Goal: Information Seeking & Learning: Learn about a topic

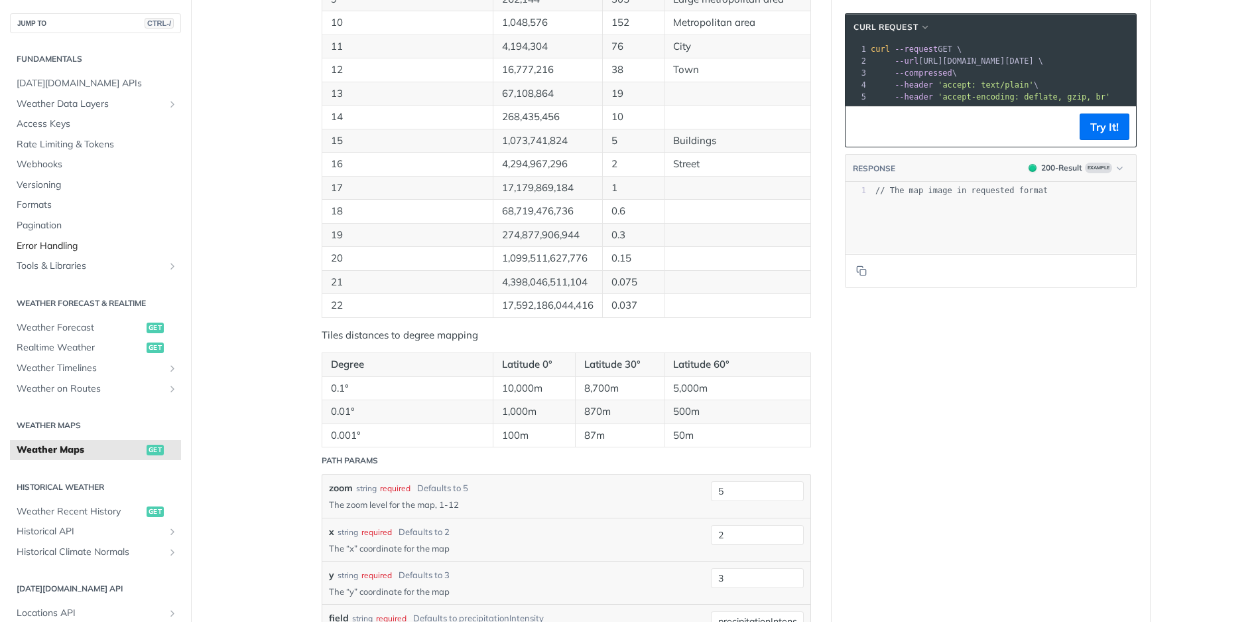
scroll to position [995, 0]
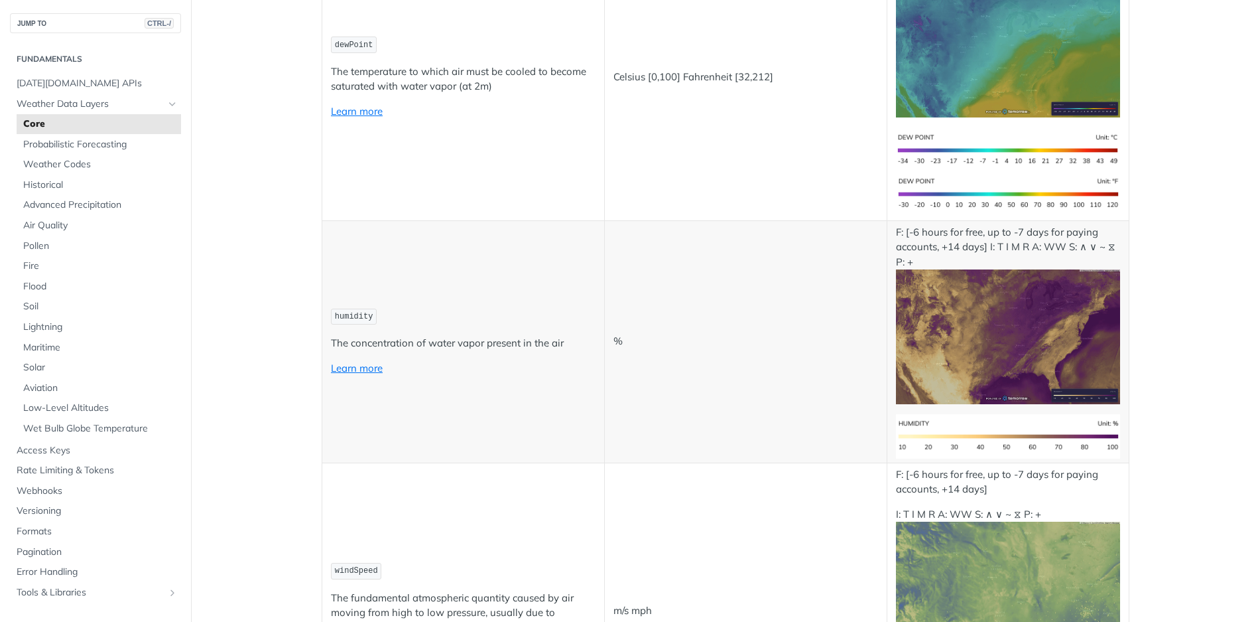
scroll to position [0, 0]
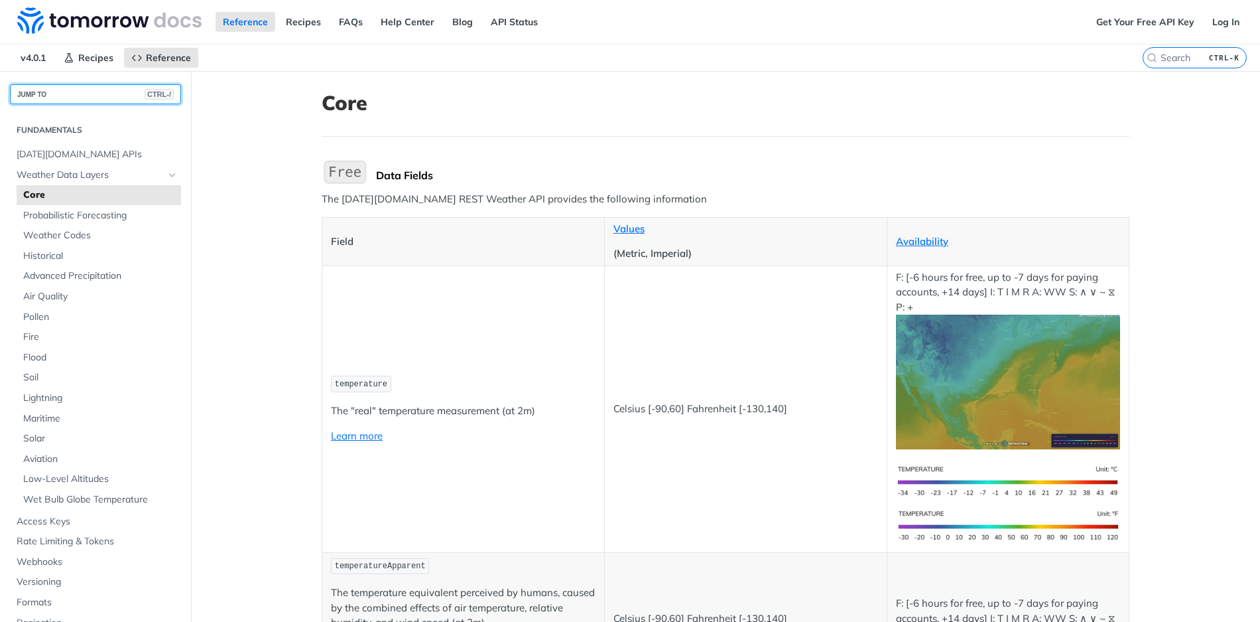
click at [66, 100] on button "JUMP TO CTRL-/" at bounding box center [95, 94] width 171 height 20
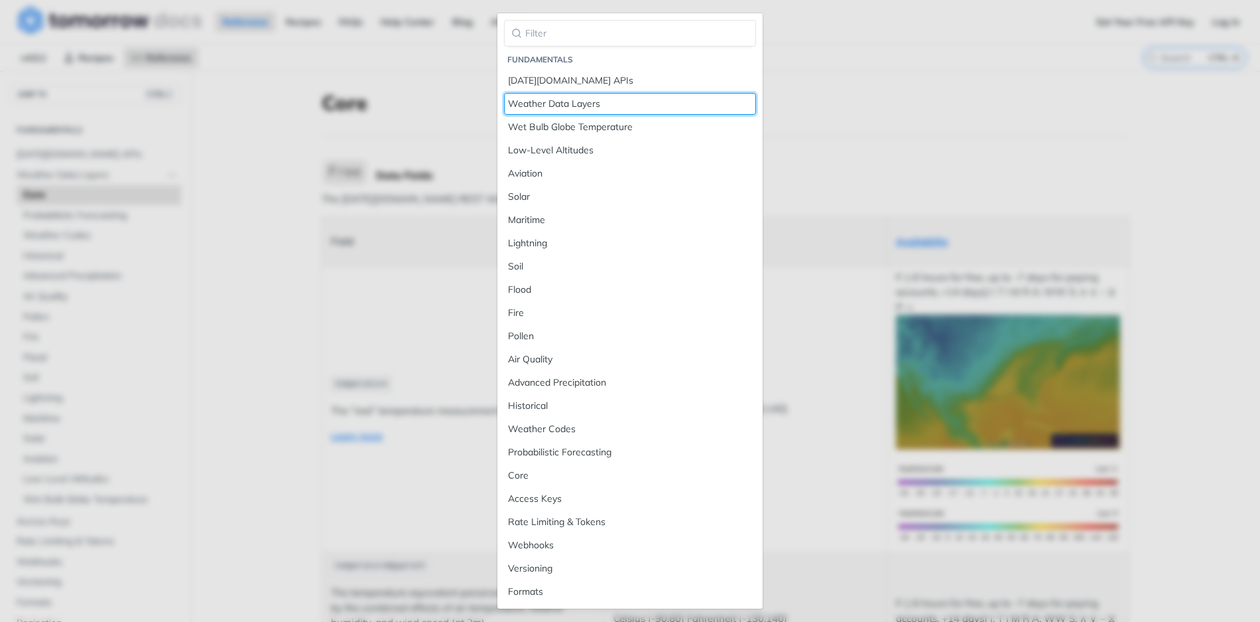
click at [581, 105] on div "Weather Data Layers" at bounding box center [630, 104] width 244 height 14
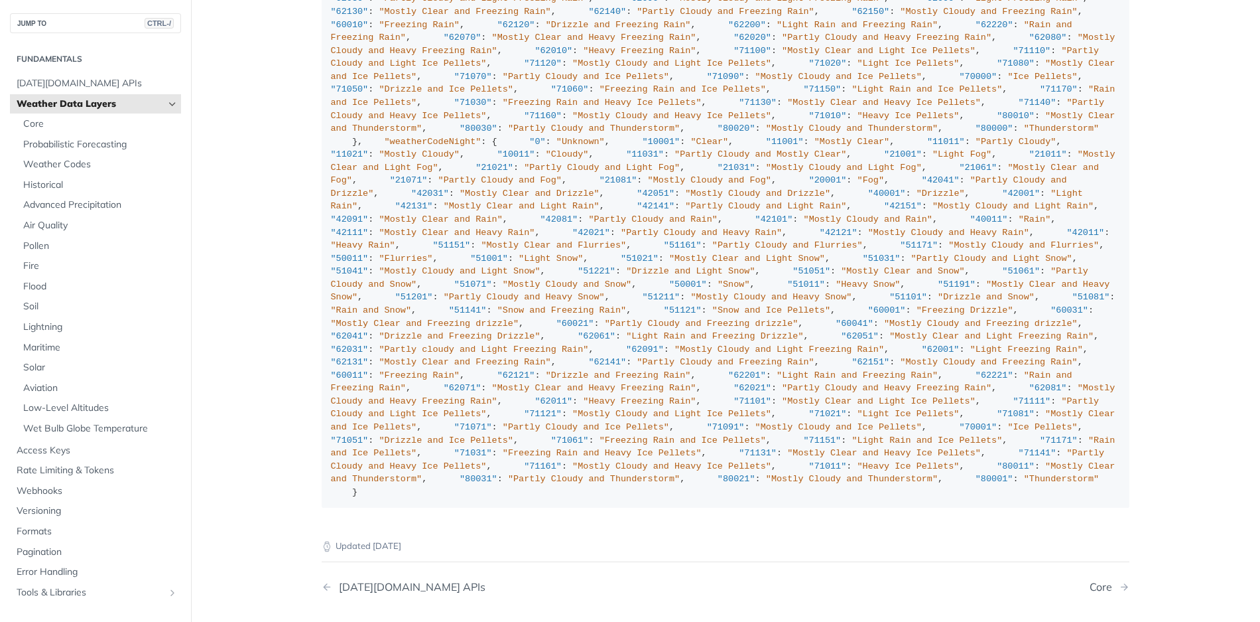
scroll to position [5572, 0]
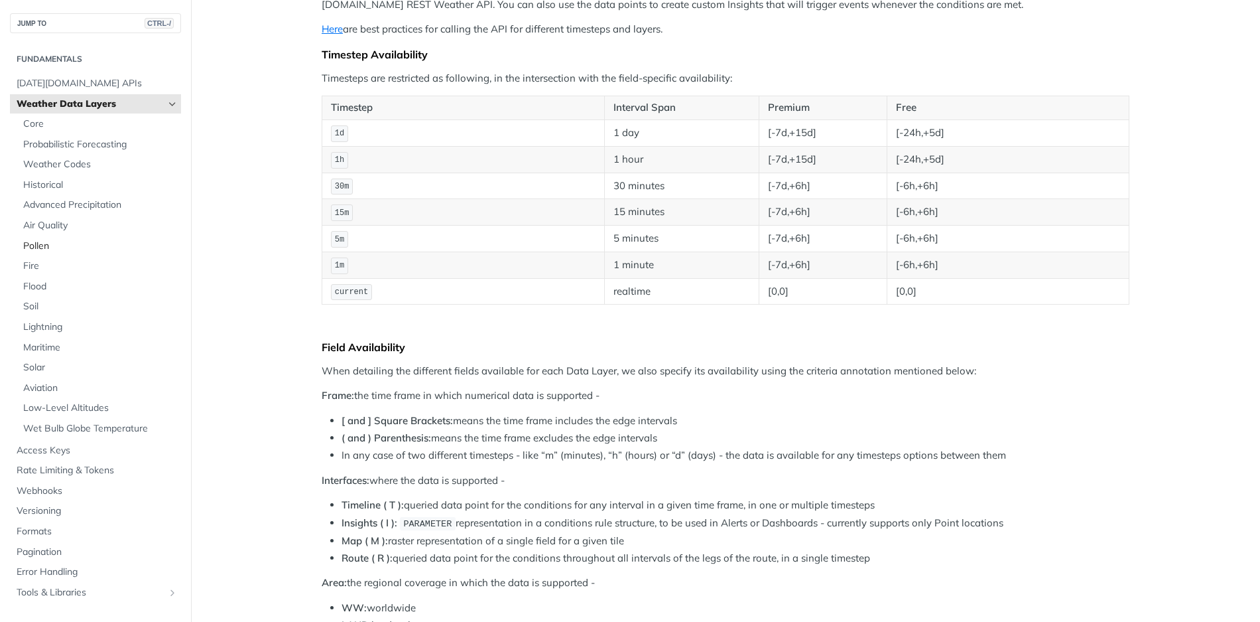
scroll to position [0, 0]
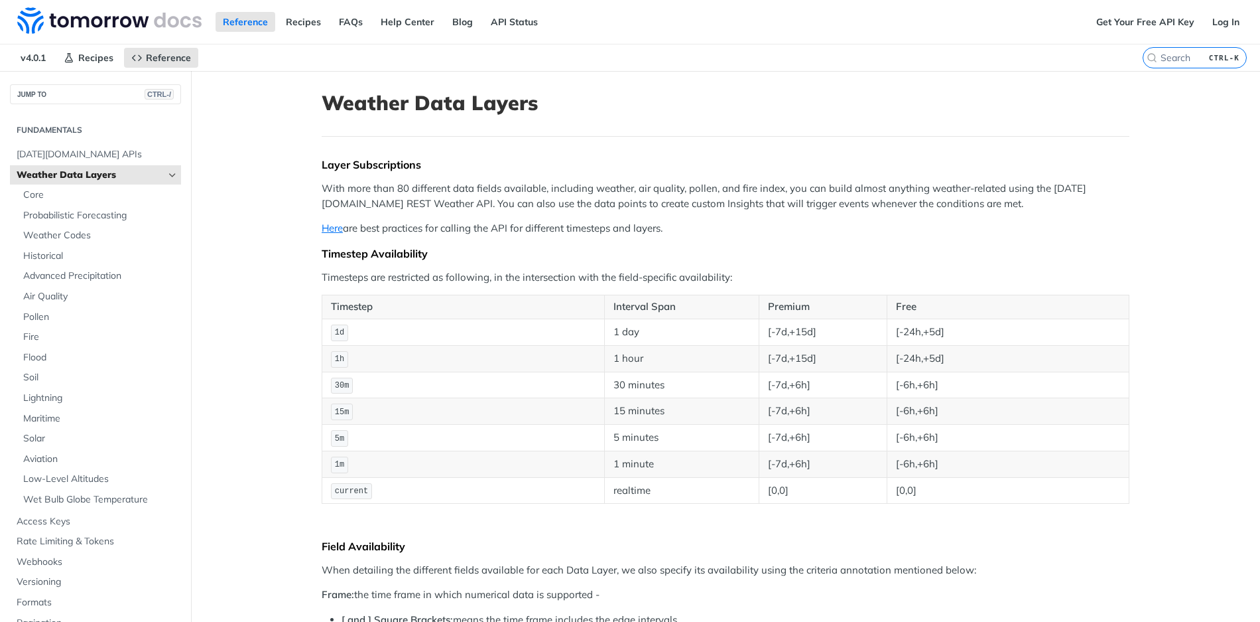
click at [36, 76] on div "JUMP TO CTRL-/" at bounding box center [95, 87] width 191 height 33
click at [313, 25] on link "Recipes" at bounding box center [304, 22] width 50 height 20
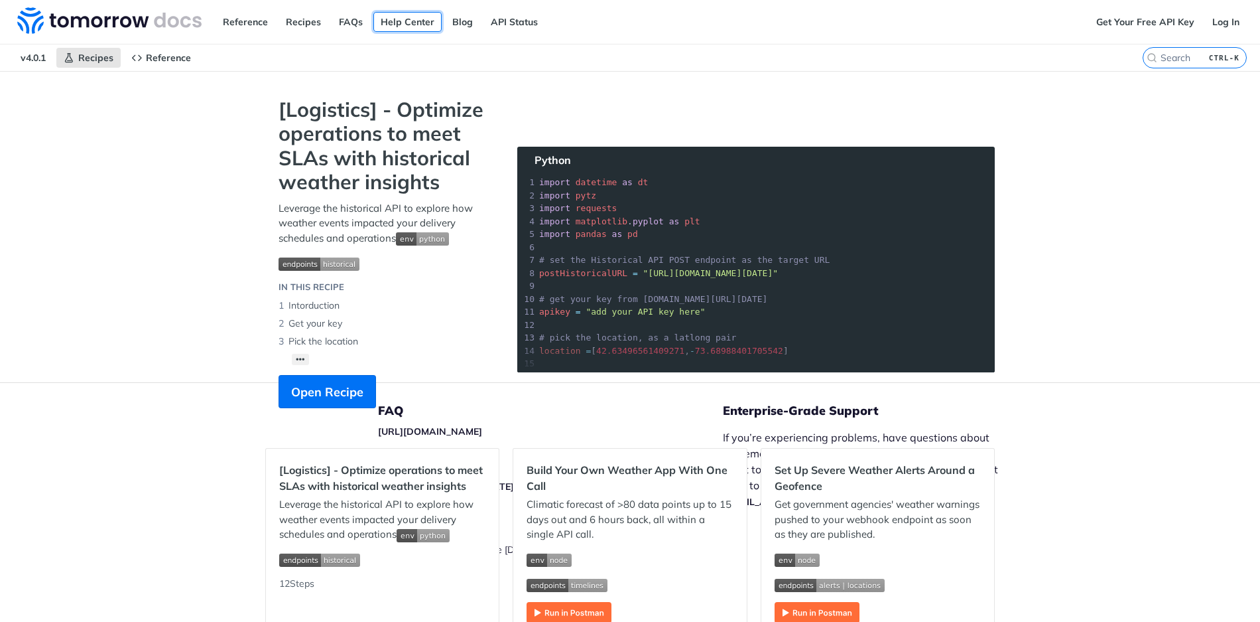
click at [403, 23] on link "Help Center" at bounding box center [407, 22] width 68 height 20
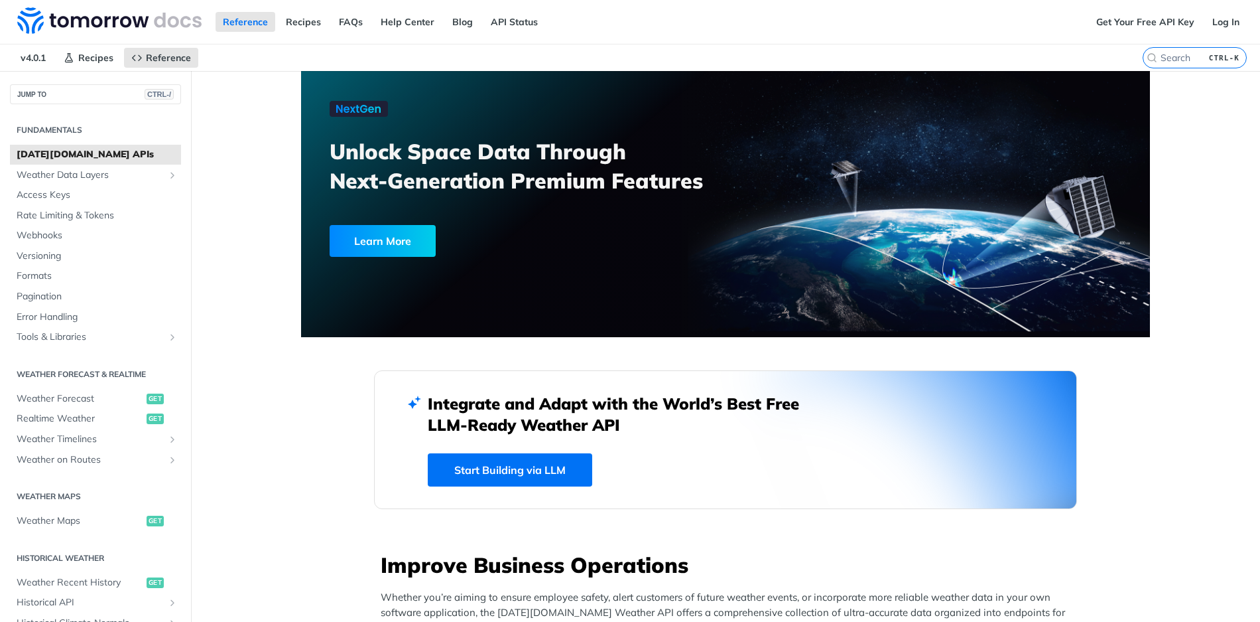
scroll to position [66, 0]
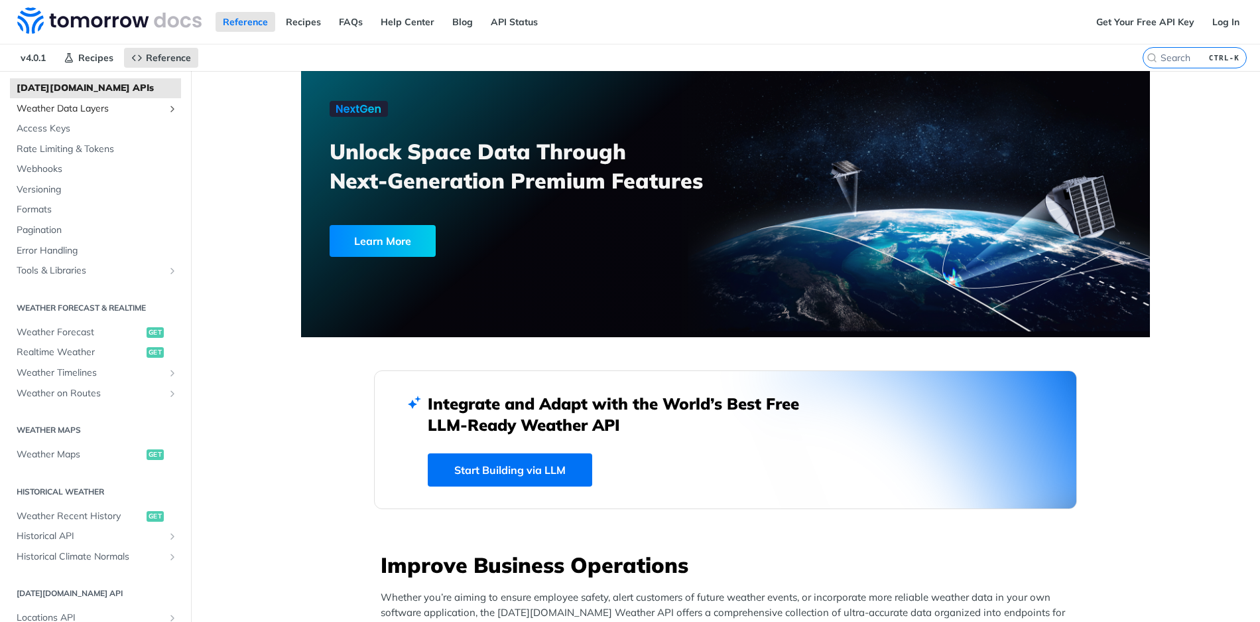
click at [90, 111] on span "Weather Data Layers" at bounding box center [90, 108] width 147 height 13
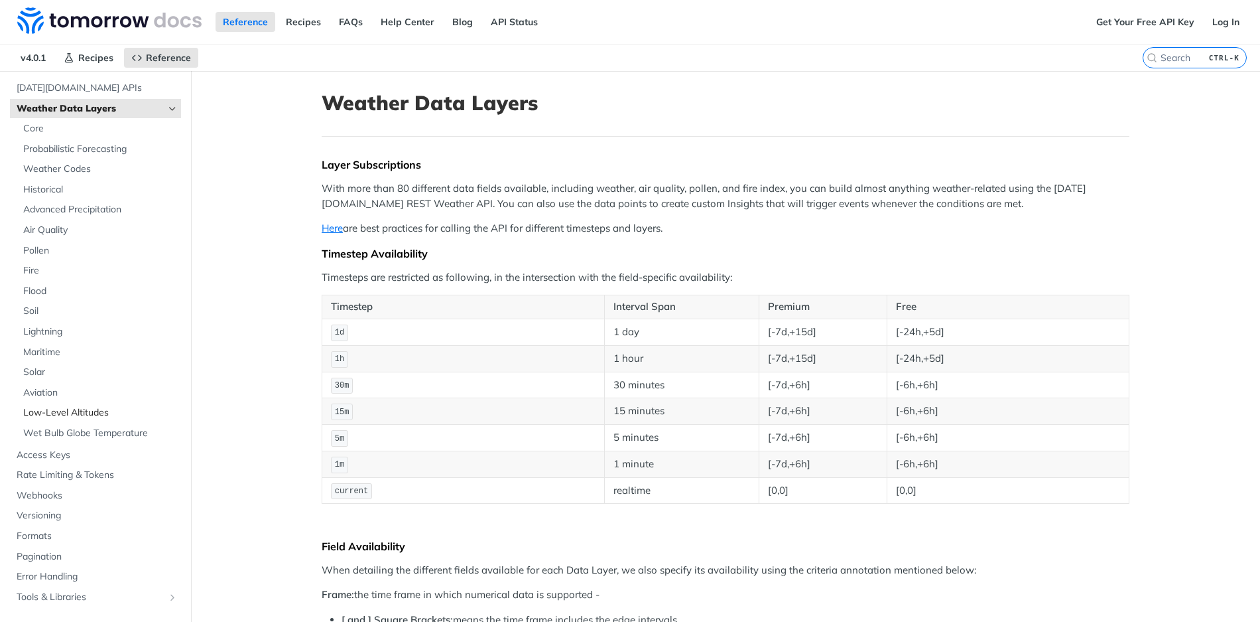
click at [83, 412] on span "Low-Level Altitudes" at bounding box center [100, 412] width 155 height 13
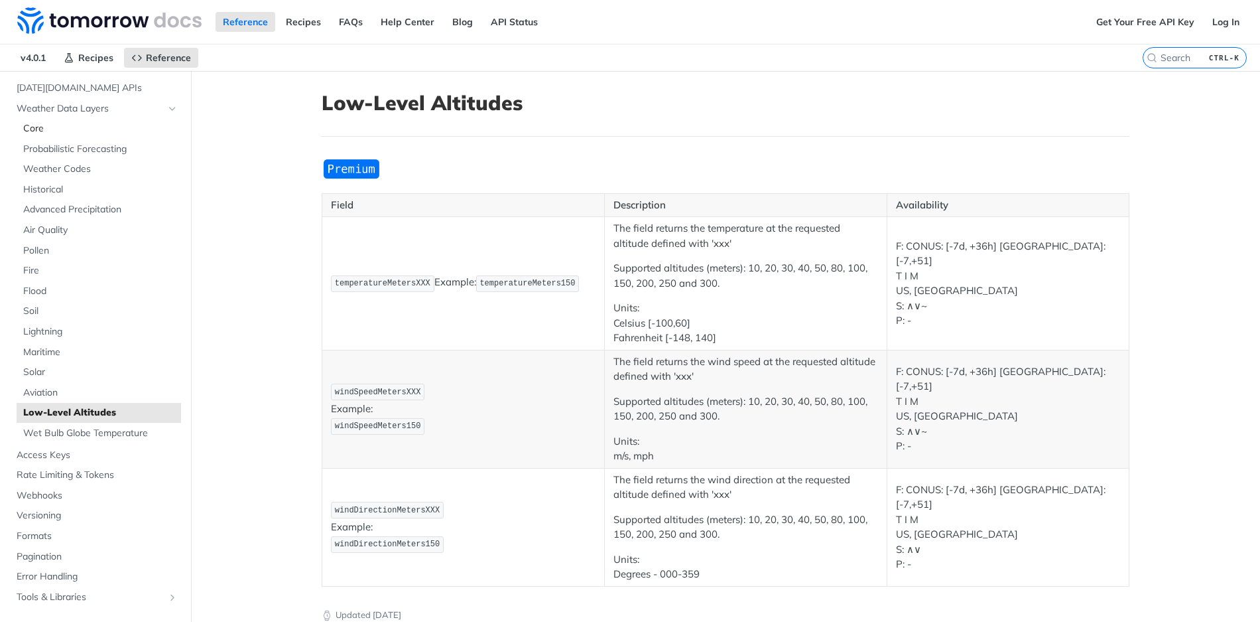
drag, startPoint x: 36, startPoint y: 128, endPoint x: 108, endPoint y: 156, distance: 76.9
click at [37, 128] on span "Core" at bounding box center [100, 128] width 155 height 13
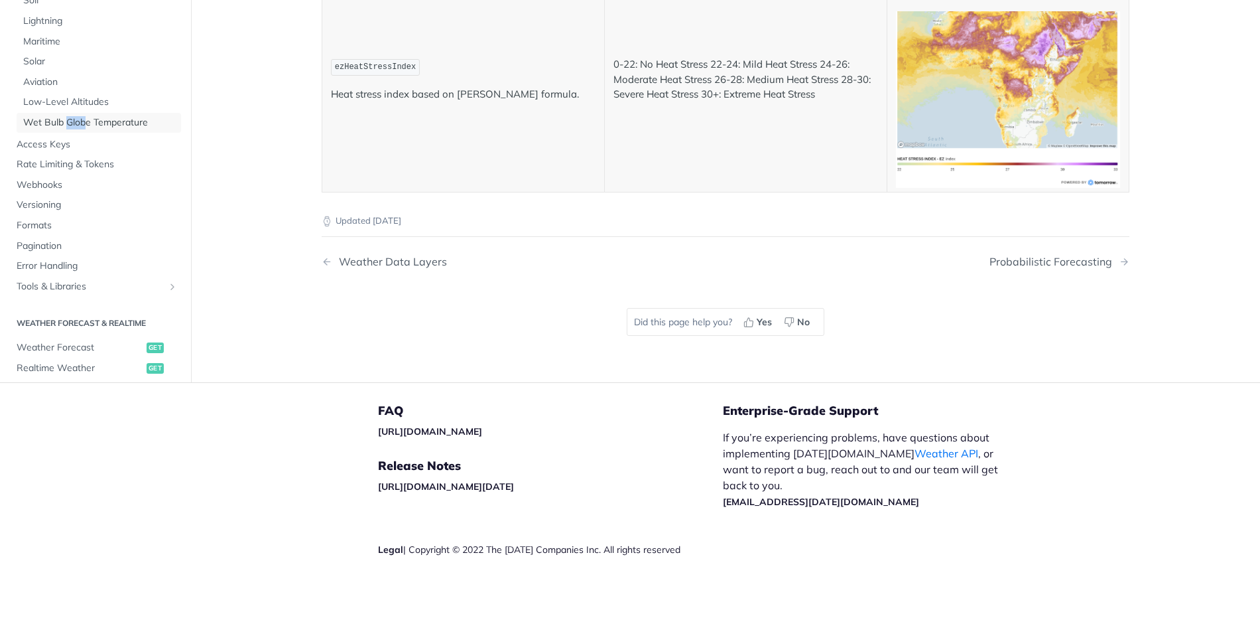
scroll to position [5108, 0]
click at [9, 17] on div "Fundamentals Tomorrow.io APIs Weather Data Layers Core Probabilistic Forecastin…" at bounding box center [95, 314] width 191 height 1174
